Goal: Task Accomplishment & Management: Complete application form

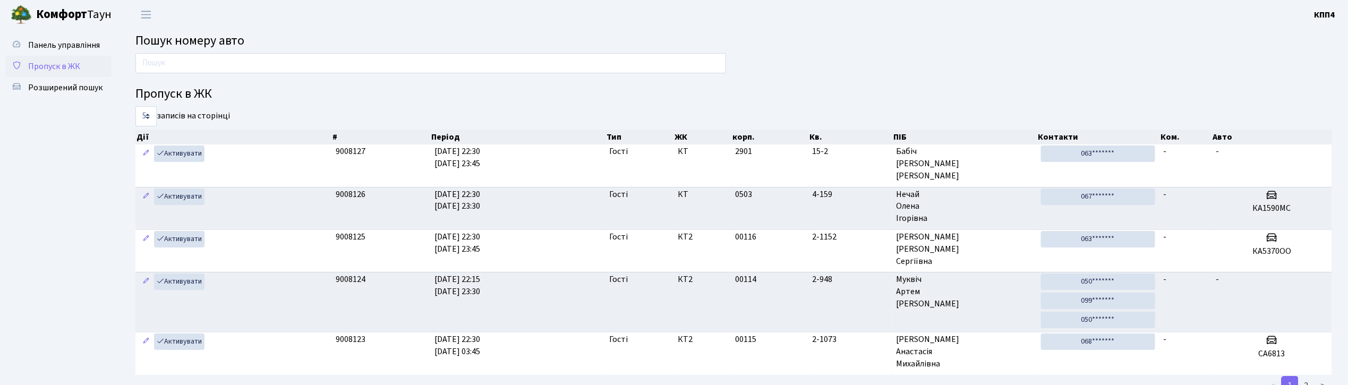
click at [63, 68] on span "Пропуск в ЖК" at bounding box center [54, 67] width 52 height 12
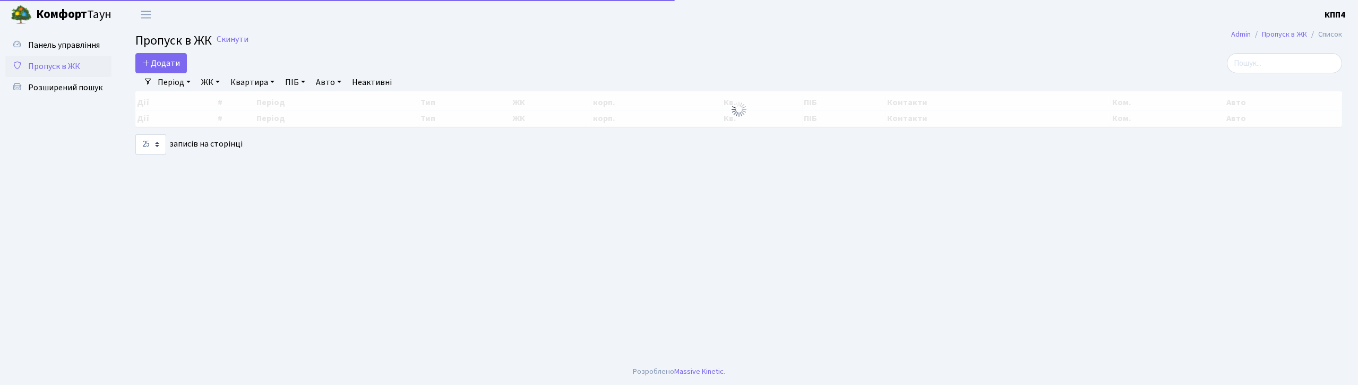
select select "25"
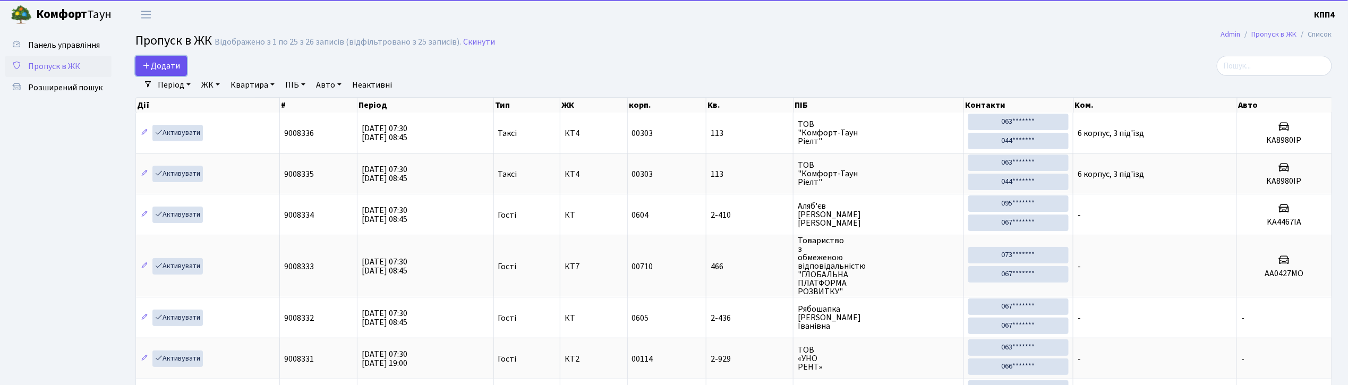
click at [183, 68] on link "Додати" at bounding box center [161, 66] width 52 height 20
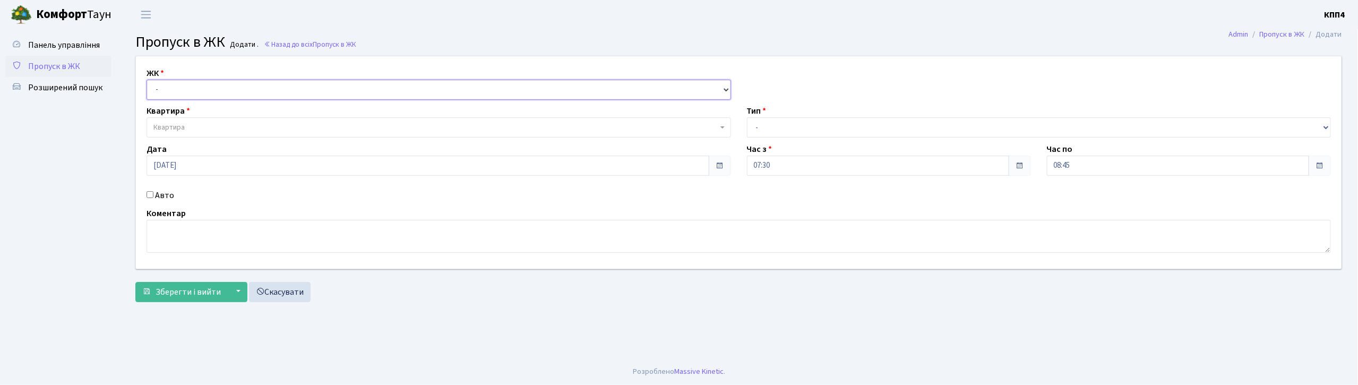
click at [266, 88] on select "- КТ, вул. Регенераторна, 4 КТ2, просп. Соборності, 17 КТ3, вул. Березнева, 16 …" at bounding box center [439, 90] width 585 height 20
select select "271"
click at [147, 80] on select "- КТ, вул. Регенераторна, 4 КТ2, просп. Соборності, 17 КТ3, вул. Березнева, 16 …" at bounding box center [439, 90] width 585 height 20
select select
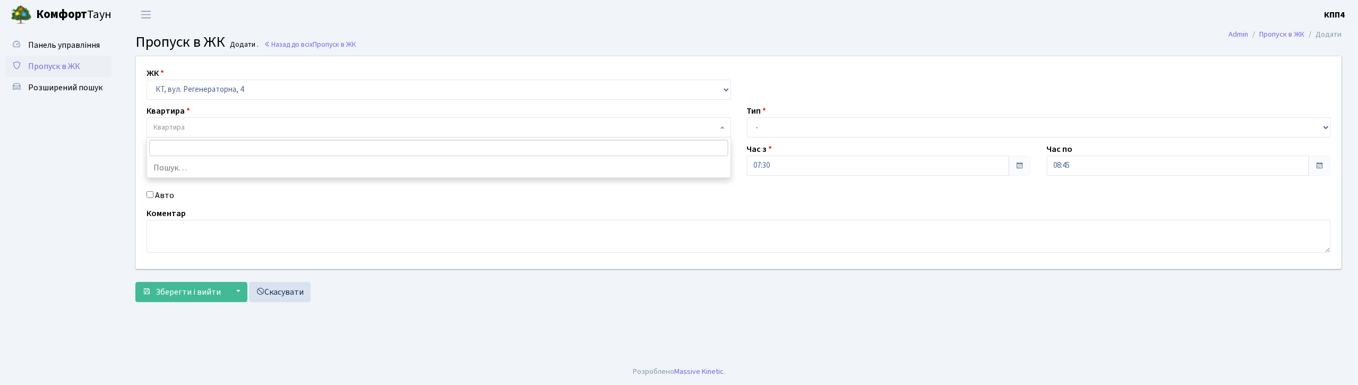
click at [255, 121] on span "Квартира" at bounding box center [439, 127] width 585 height 20
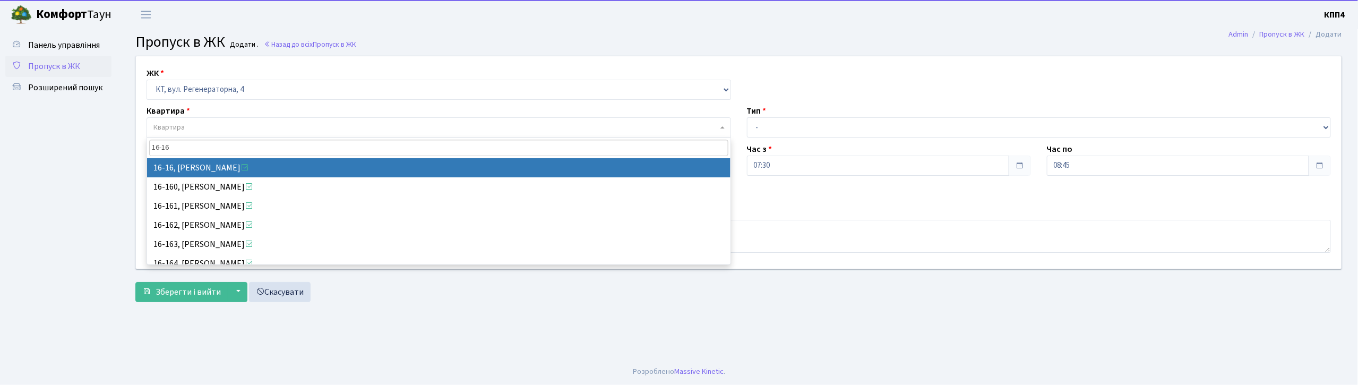
type input "16-16"
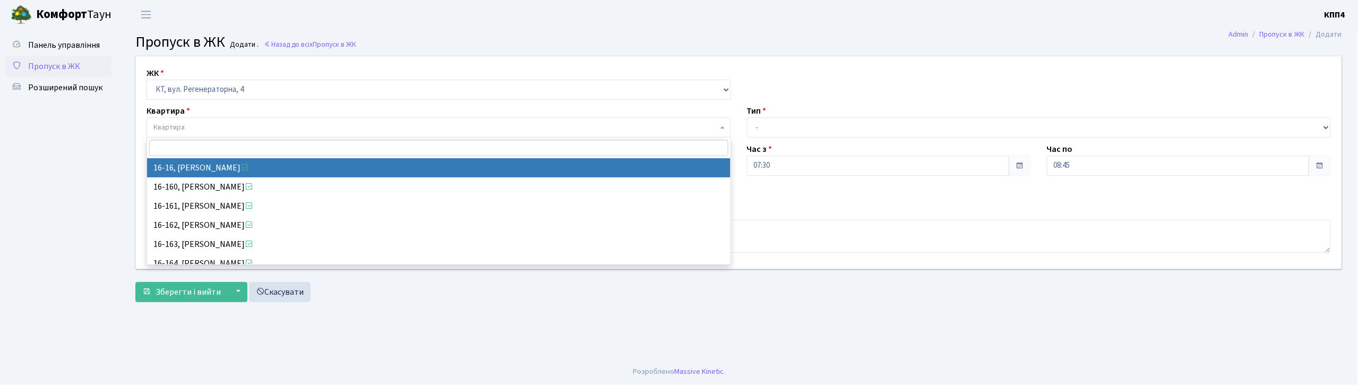
select select "8577"
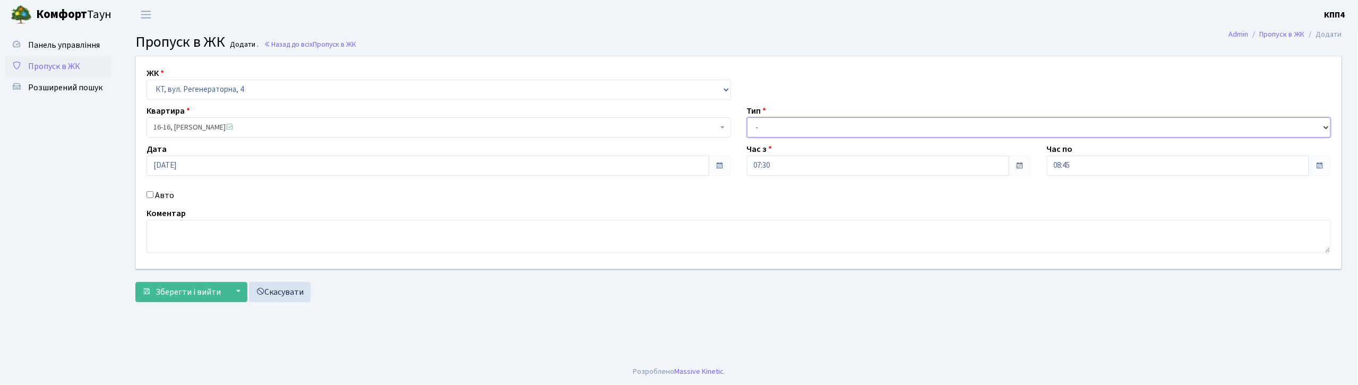
click at [807, 123] on select "- Доставка Таксі Гості Сервіс" at bounding box center [1039, 127] width 585 height 20
select select "3"
click at [747, 117] on select "- Доставка Таксі Гості Сервіс" at bounding box center [1039, 127] width 585 height 20
click at [147, 192] on input "Авто" at bounding box center [150, 194] width 7 height 7
checkbox input "true"
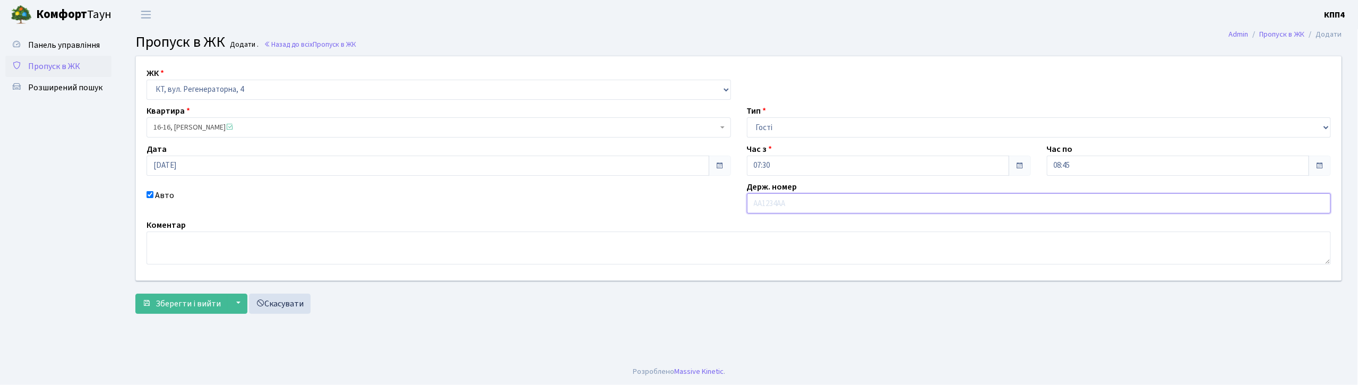
click at [767, 199] on input "text" at bounding box center [1039, 203] width 585 height 20
click at [756, 201] on input "rf5475sv" at bounding box center [1039, 203] width 585 height 20
click at [759, 201] on input "rf5475sv" at bounding box center [1039, 203] width 585 height 20
click at [788, 202] on input "ка5475sv" at bounding box center [1039, 203] width 585 height 20
type input "ка5475ім"
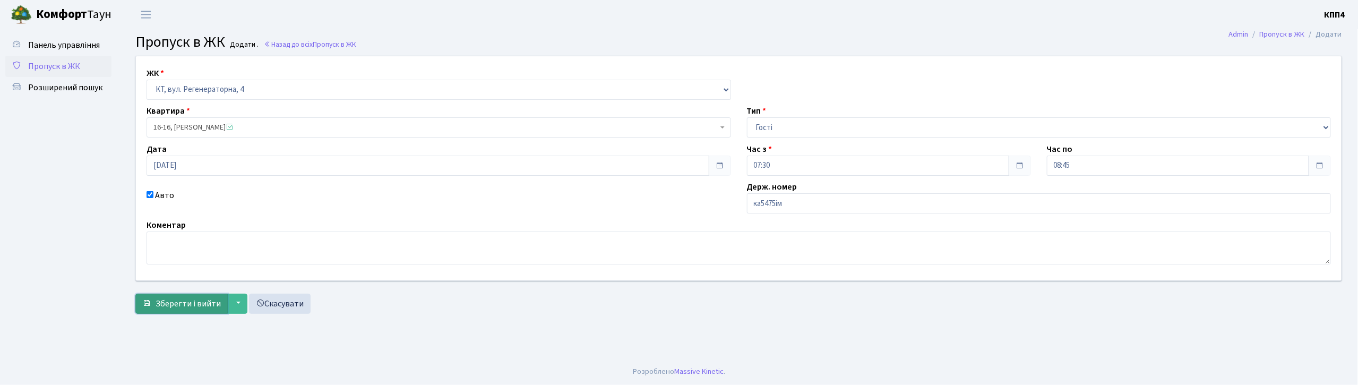
click at [170, 298] on span "Зберегти і вийти" at bounding box center [188, 304] width 65 height 12
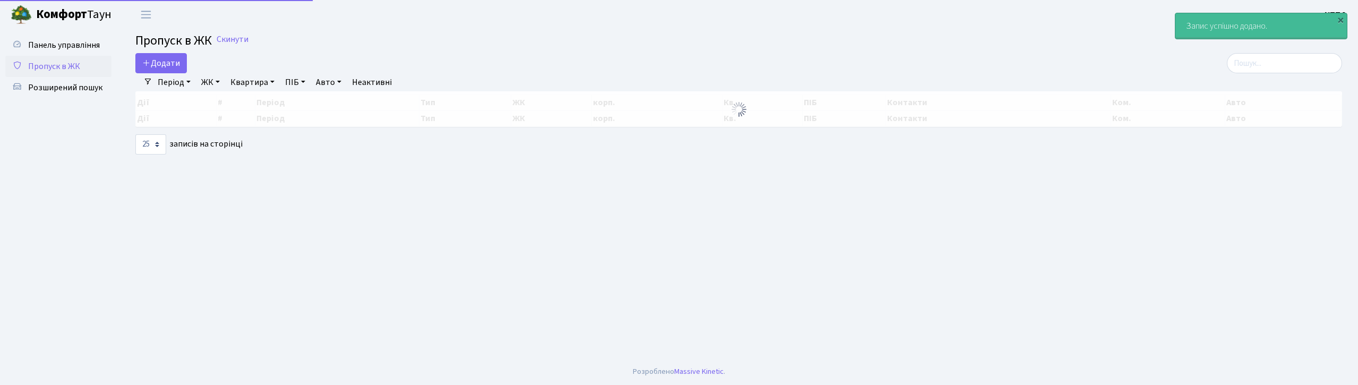
select select "25"
